Goal: Task Accomplishment & Management: Use online tool/utility

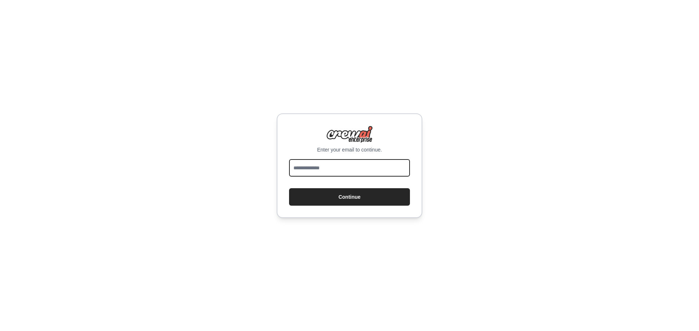
click at [342, 170] on input "email" at bounding box center [349, 167] width 121 height 17
type input "**********"
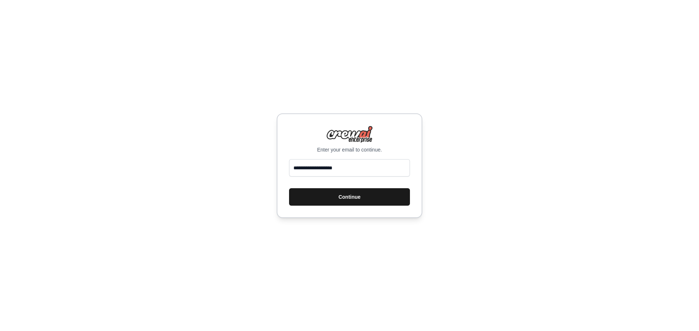
click at [330, 195] on button "Continue" at bounding box center [349, 196] width 121 height 17
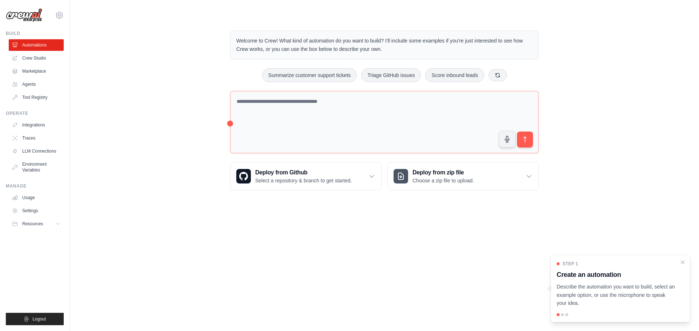
click at [274, 45] on p "Welcome to Crew! What kind of automation do you want to build? I'll include som…" at bounding box center [384, 45] width 296 height 17
click at [291, 42] on p "Welcome to Crew! What kind of automation do you want to build? I'll include som…" at bounding box center [384, 45] width 296 height 17
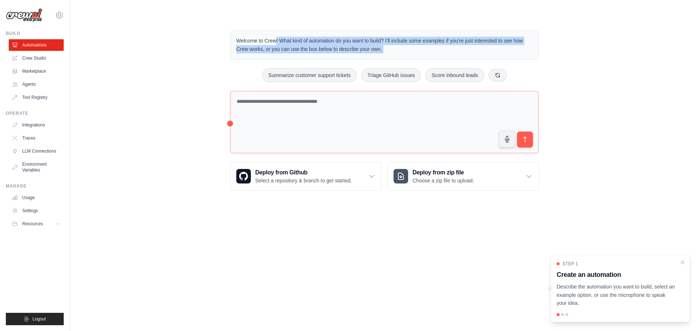
click at [291, 42] on p "Welcome to Crew! What kind of automation do you want to build? I'll include som…" at bounding box center [384, 45] width 296 height 17
click at [318, 44] on p "Welcome to Crew! What kind of automation do you want to build? I'll include som…" at bounding box center [384, 45] width 296 height 17
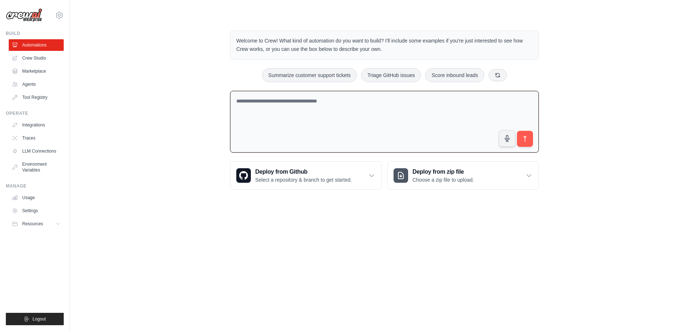
click at [397, 128] on textarea at bounding box center [384, 122] width 309 height 62
drag, startPoint x: 463, startPoint y: 118, endPoint x: 408, endPoint y: 123, distance: 55.5
drag, startPoint x: 408, startPoint y: 123, endPoint x: 370, endPoint y: 126, distance: 37.2
drag, startPoint x: 370, startPoint y: 126, endPoint x: 336, endPoint y: 126, distance: 34.2
click at [336, 126] on textarea at bounding box center [384, 122] width 309 height 62
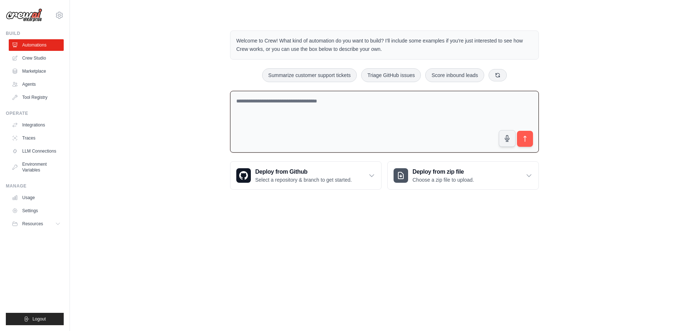
drag, startPoint x: 398, startPoint y: 122, endPoint x: 356, endPoint y: 124, distance: 42.6
drag, startPoint x: 355, startPoint y: 124, endPoint x: 330, endPoint y: 125, distance: 25.1
click at [330, 125] on textarea at bounding box center [384, 122] width 309 height 62
drag, startPoint x: 377, startPoint y: 122, endPoint x: 357, endPoint y: 120, distance: 20.0
drag, startPoint x: 355, startPoint y: 120, endPoint x: 364, endPoint y: 120, distance: 8.4
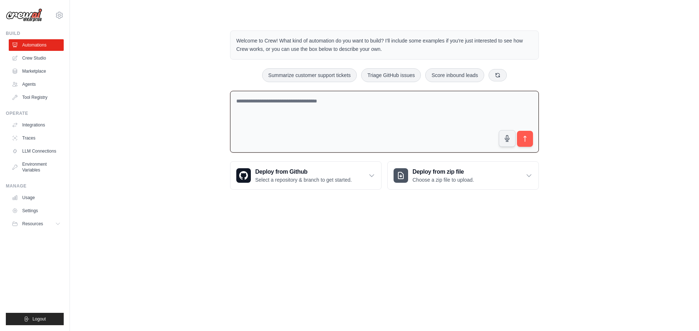
click at [336, 120] on textarea at bounding box center [384, 122] width 309 height 62
drag, startPoint x: 400, startPoint y: 118, endPoint x: 342, endPoint y: 118, distance: 58.2
drag, startPoint x: 342, startPoint y: 118, endPoint x: 319, endPoint y: 118, distance: 22.9
click at [319, 118] on textarea at bounding box center [384, 122] width 309 height 62
drag, startPoint x: 398, startPoint y: 117, endPoint x: 371, endPoint y: 119, distance: 27.3
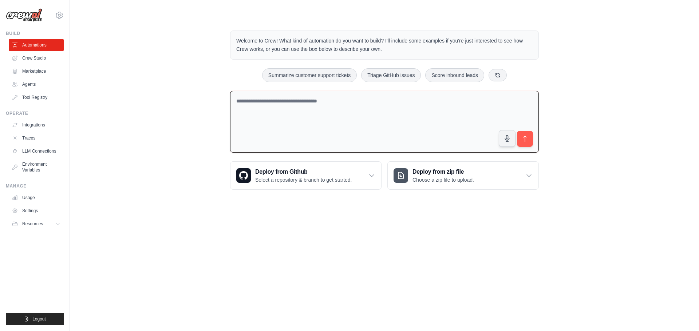
drag, startPoint x: 371, startPoint y: 119, endPoint x: 358, endPoint y: 120, distance: 13.6
click at [350, 120] on textarea at bounding box center [384, 122] width 309 height 62
drag, startPoint x: 418, startPoint y: 123, endPoint x: 410, endPoint y: 123, distance: 8.4
drag, startPoint x: 410, startPoint y: 123, endPoint x: 362, endPoint y: 123, distance: 48.0
drag, startPoint x: 362, startPoint y: 123, endPoint x: 322, endPoint y: 121, distance: 39.7
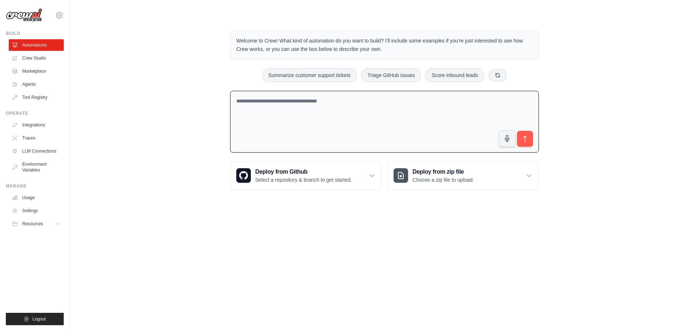
click at [353, 124] on textarea at bounding box center [384, 122] width 309 height 62
click at [32, 57] on link "Crew Studio" at bounding box center [36, 58] width 55 height 12
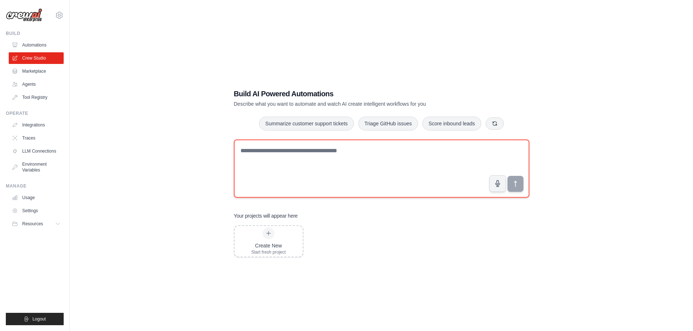
click at [300, 153] on textarea at bounding box center [381, 169] width 295 height 58
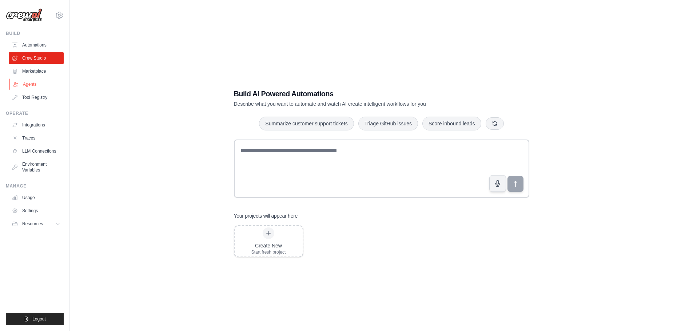
click at [32, 83] on link "Agents" at bounding box center [36, 85] width 55 height 12
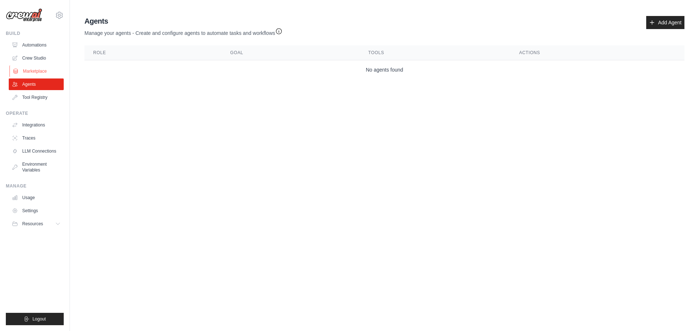
click at [44, 72] on link "Marketplace" at bounding box center [36, 71] width 55 height 12
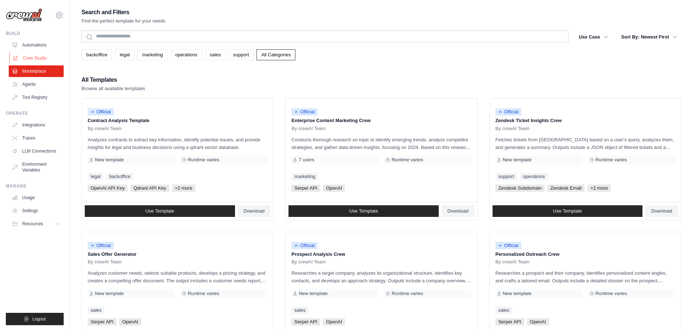
click at [40, 56] on link "Crew Studio" at bounding box center [36, 58] width 55 height 12
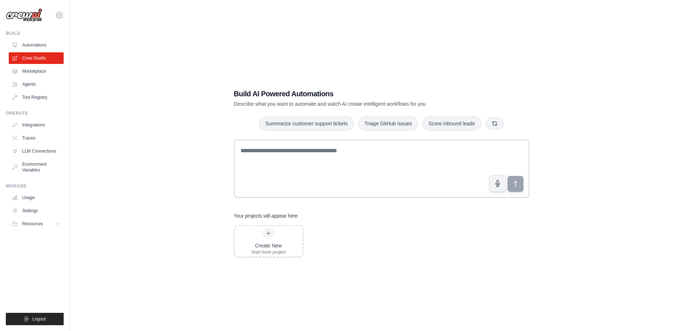
click at [266, 217] on h3 "Your projects will appear here" at bounding box center [266, 215] width 64 height 7
click at [253, 215] on h3 "Your projects will appear here" at bounding box center [266, 215] width 64 height 7
